Goal: Task Accomplishment & Management: Use online tool/utility

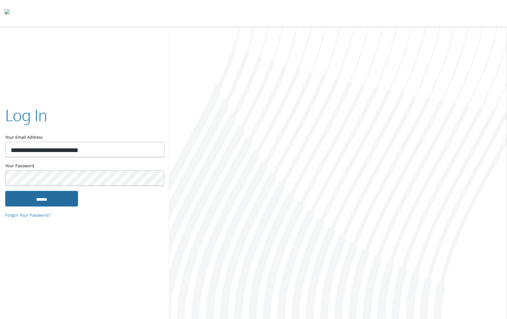
click at [54, 199] on input "******" at bounding box center [41, 199] width 73 height 16
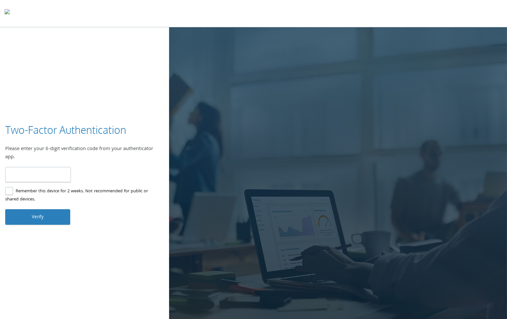
click at [9, 192] on label "Remember this device for 2 weeks. Not recommended for public or shared devices." at bounding box center [82, 196] width 154 height 16
click at [18, 178] on input "number" at bounding box center [38, 174] width 66 height 15
type input "******"
